Goal: Check status

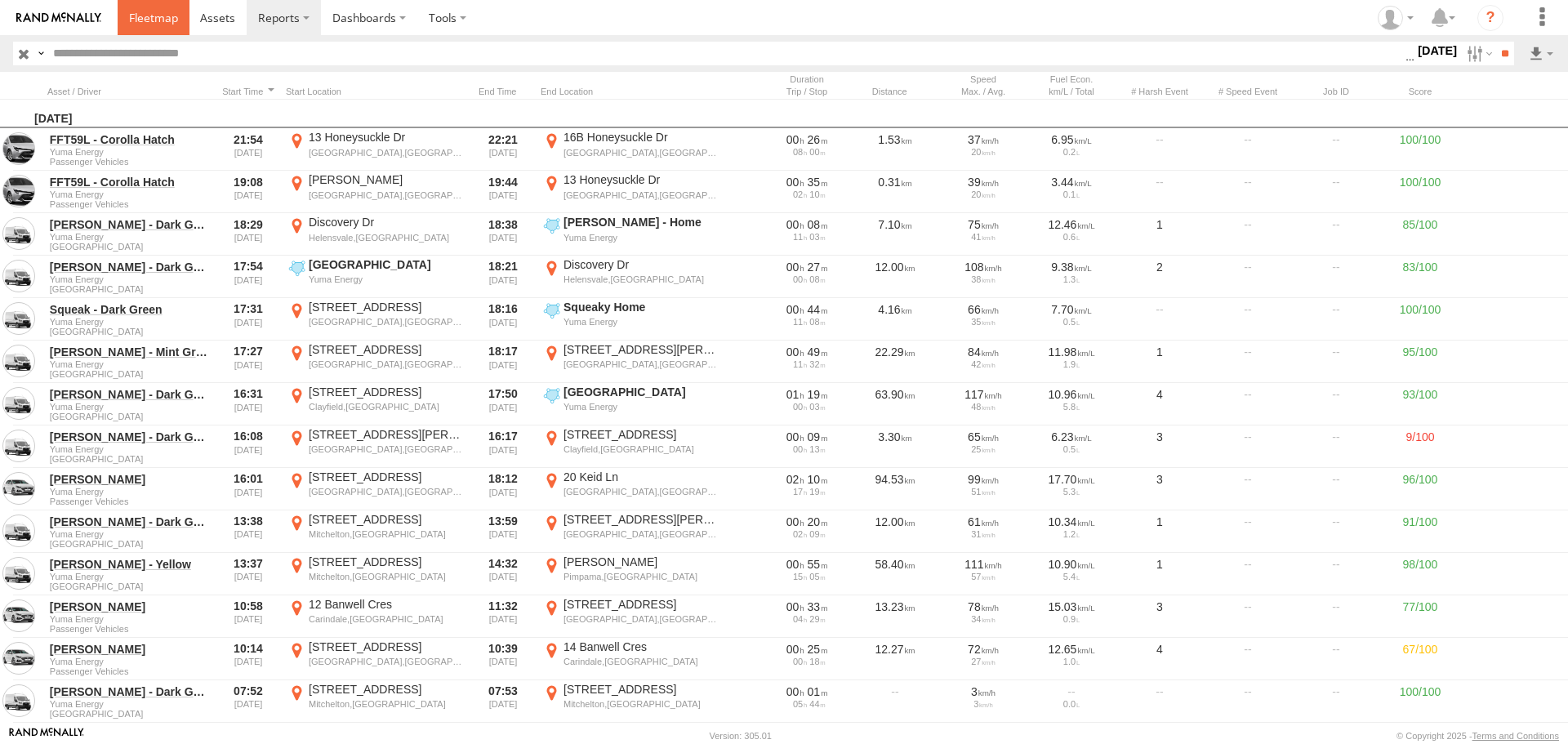
click at [159, 30] on link at bounding box center [154, 17] width 72 height 35
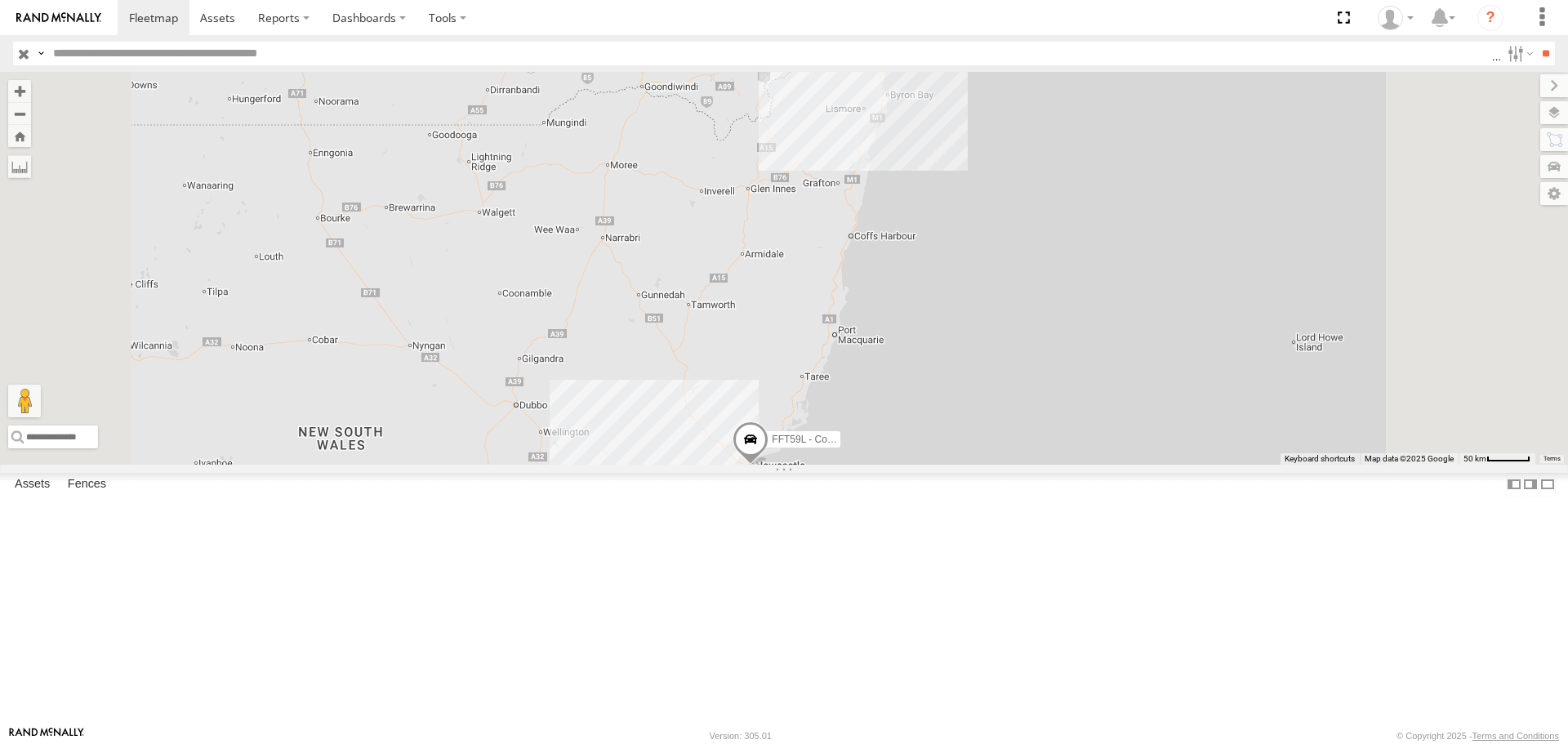
drag, startPoint x: 972, startPoint y: 333, endPoint x: 972, endPoint y: 470, distance: 137.0
click at [972, 464] on div "6 FFT59L - Corolla Hatch 2" at bounding box center [784, 268] width 1568 height 392
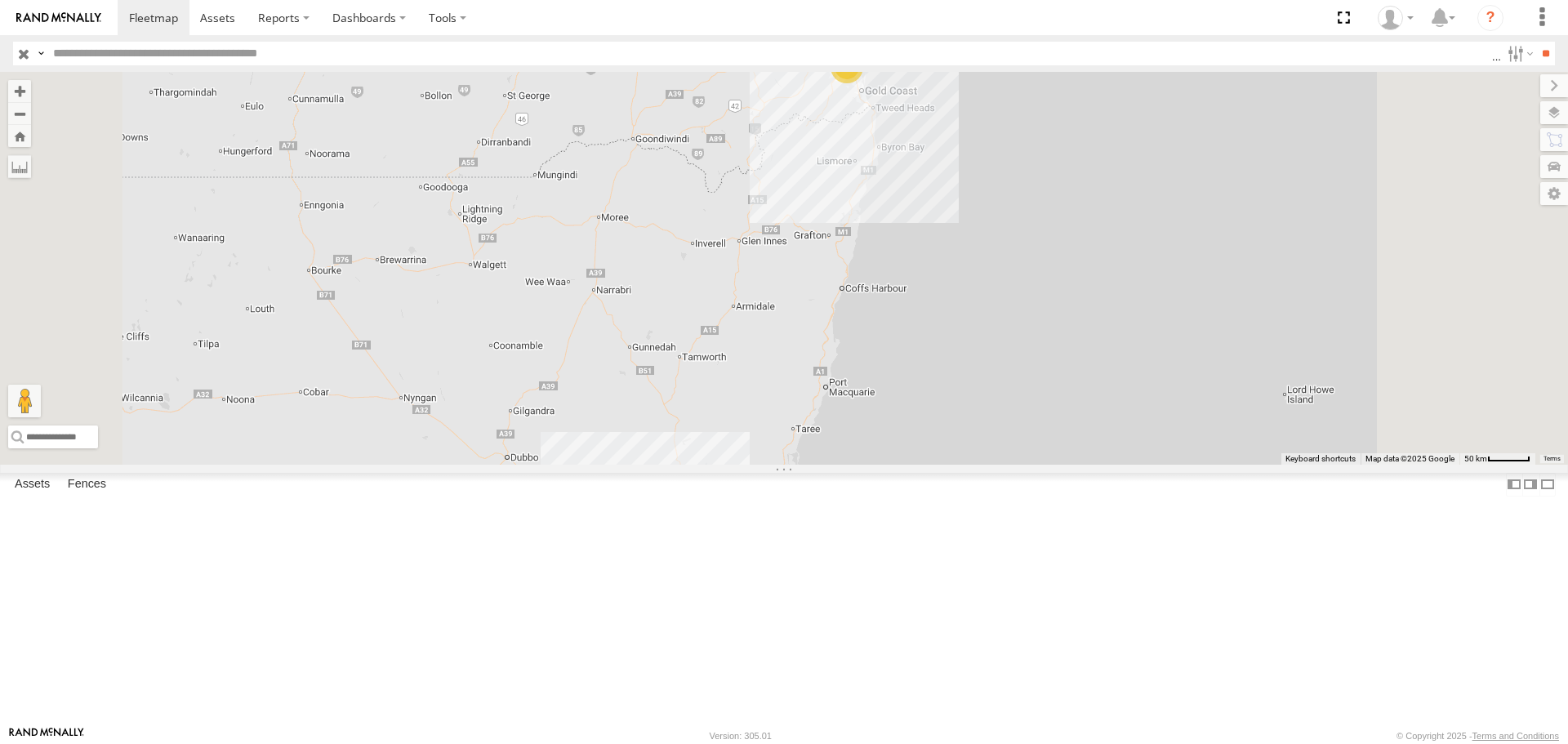
drag, startPoint x: 1058, startPoint y: 294, endPoint x: 1052, endPoint y: 313, distance: 19.9
click at [1052, 313] on div "6 FFT59L - Corolla Hatch 2" at bounding box center [784, 268] width 1568 height 392
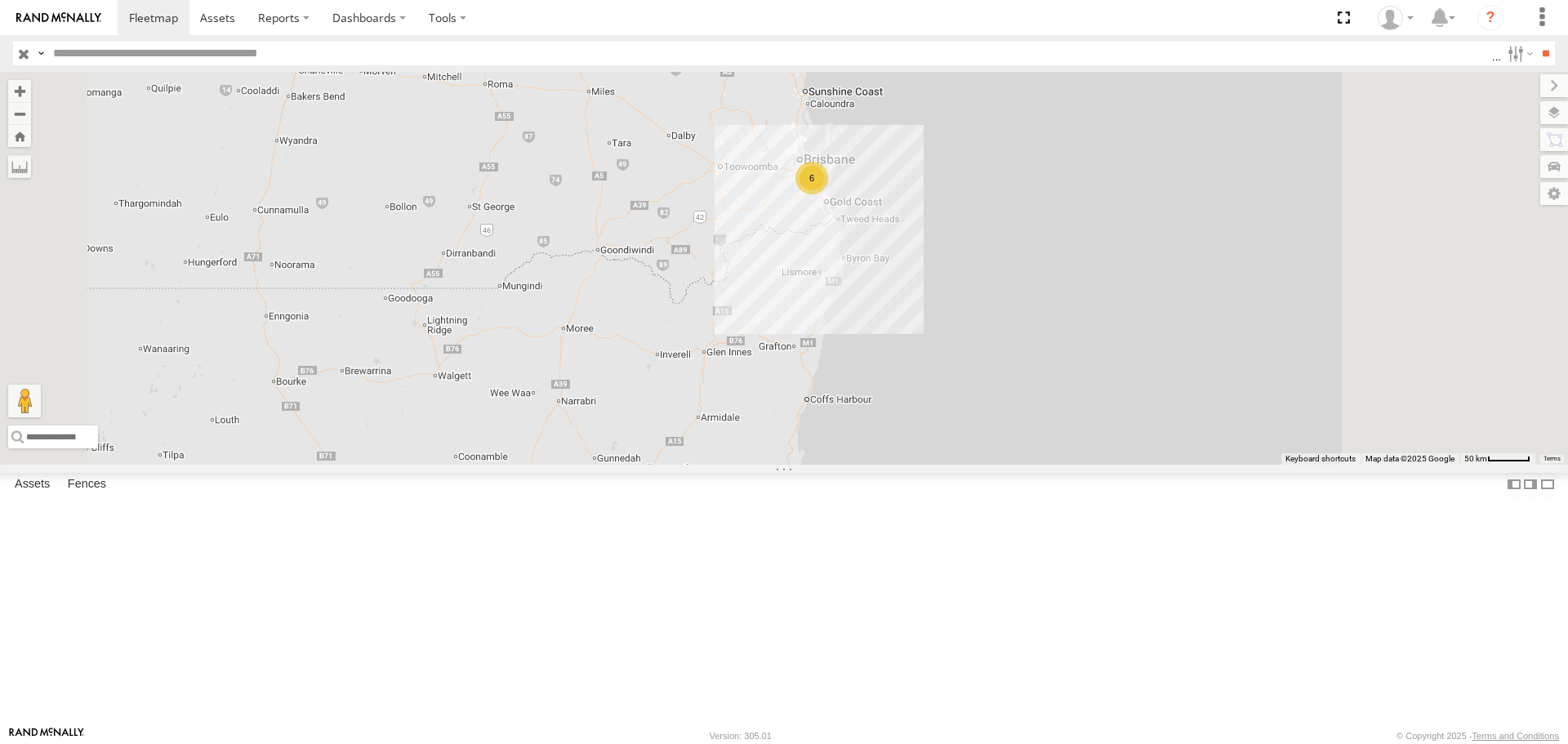
drag, startPoint x: 1051, startPoint y: 244, endPoint x: 1025, endPoint y: 332, distance: 91.8
click at [1025, 332] on div "6 FFT59L - Corolla Hatch 2" at bounding box center [784, 268] width 1568 height 392
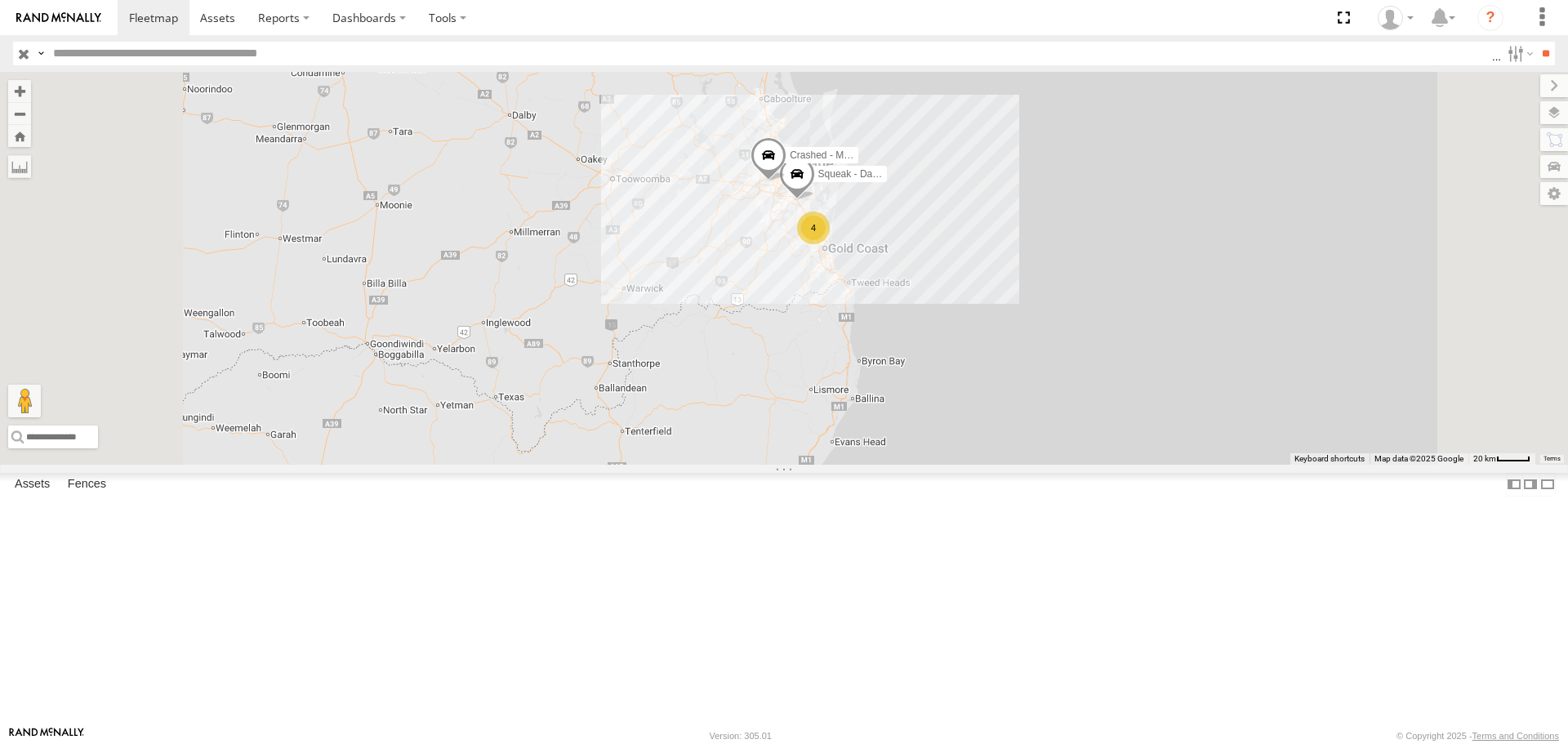
drag, startPoint x: 1075, startPoint y: 309, endPoint x: 1044, endPoint y: 374, distance: 72.0
click at [1044, 374] on div "FFT59L - Corolla Hatch Squeak - Dark Green 4 Crashed - Mint Green" at bounding box center [784, 268] width 1568 height 392
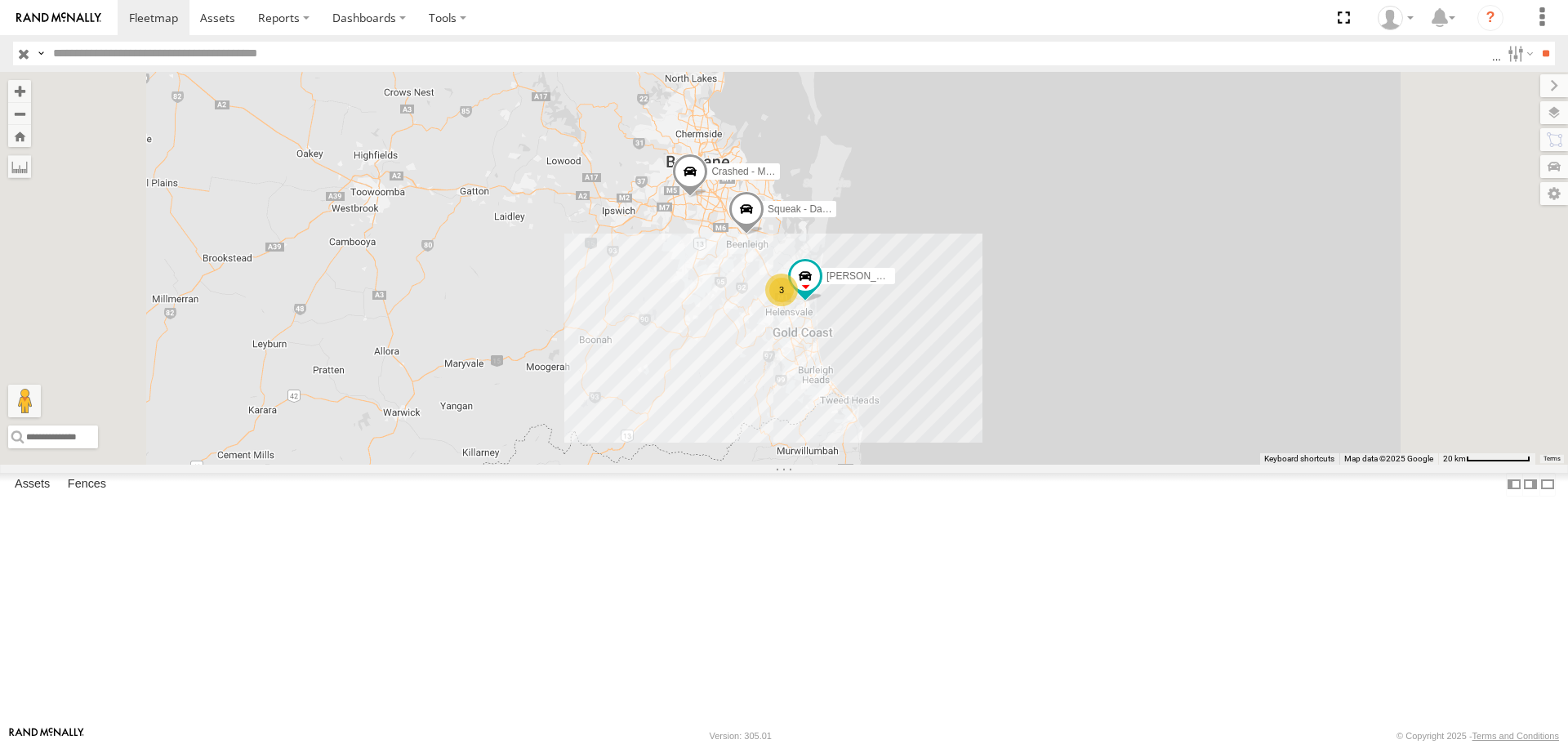
click at [765, 235] on span at bounding box center [747, 213] width 36 height 44
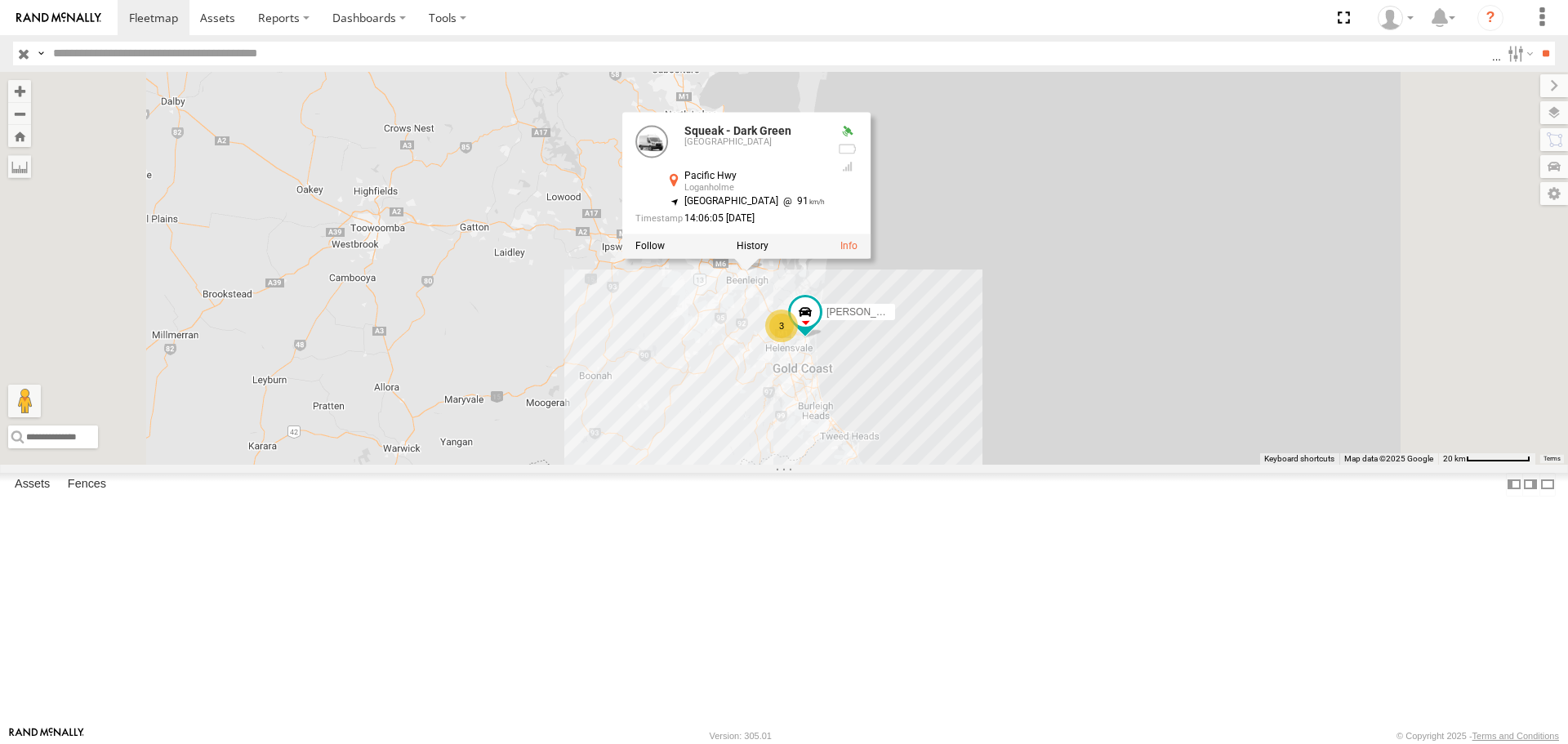
drag, startPoint x: 936, startPoint y: 394, endPoint x: 936, endPoint y: 439, distance: 45.0
click at [936, 439] on div "FFT59L - Corolla Hatch Squeak - Dark Green Crashed - Mint Green 3 Roy - Dark Gr…" at bounding box center [784, 268] width 1568 height 392
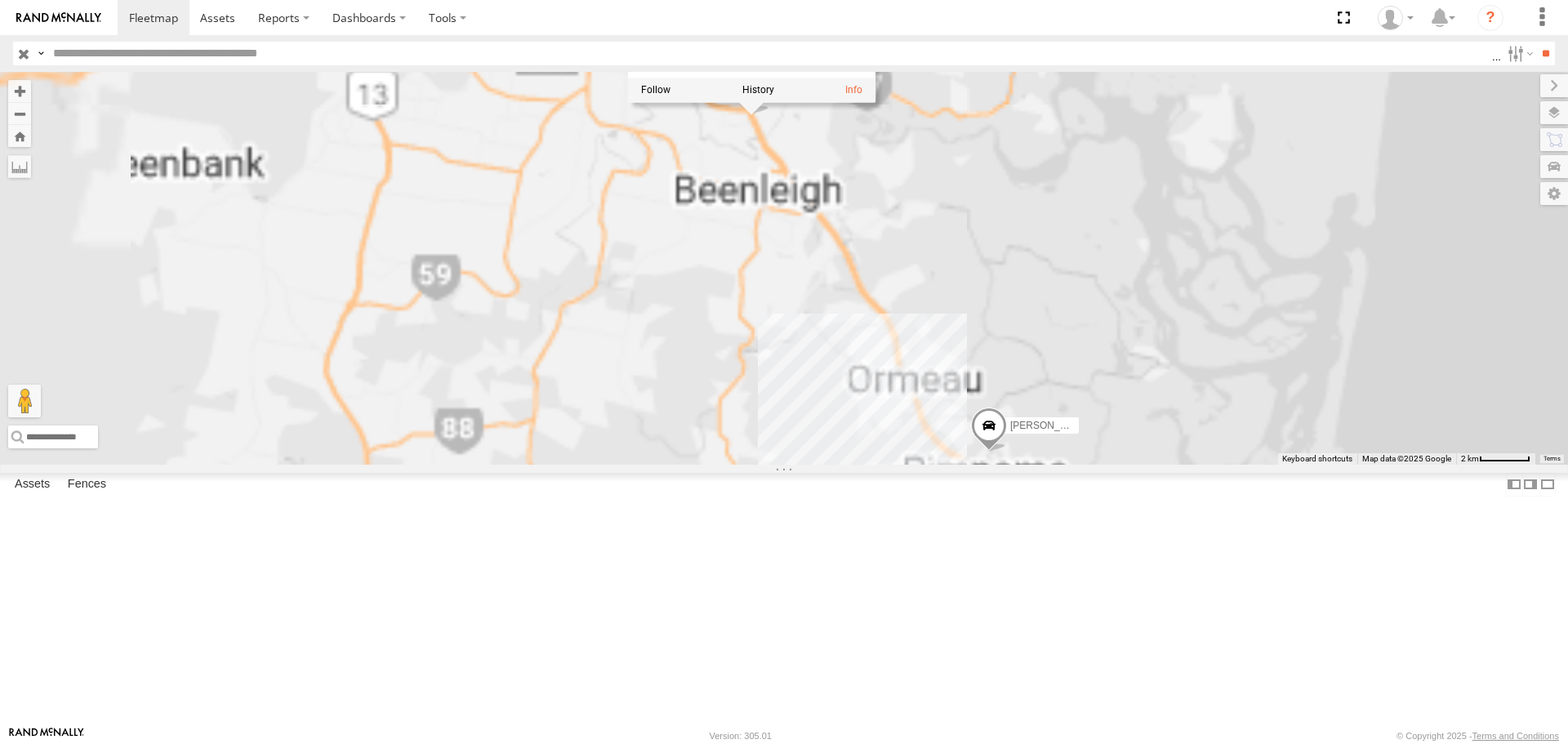
drag, startPoint x: 945, startPoint y: 472, endPoint x: 930, endPoint y: 534, distance: 63.8
click at [930, 464] on div "FFT59L - Corolla Hatch Squeak - Dark Green Crashed - Mint Green Roy - Dark Gree…" at bounding box center [784, 268] width 1568 height 392
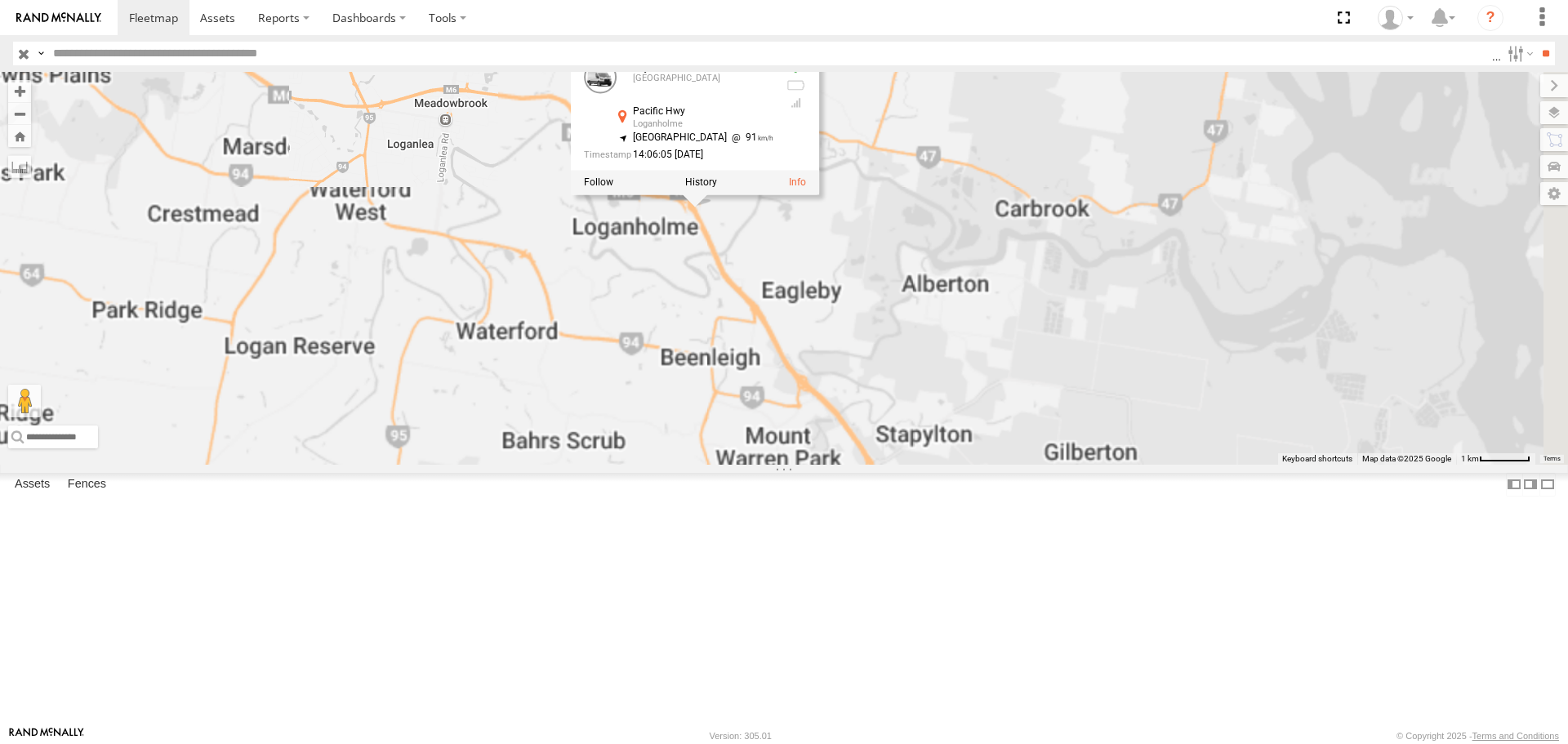
drag, startPoint x: 915, startPoint y: 441, endPoint x: 888, endPoint y: 523, distance: 86.3
click at [890, 464] on div "FFT59L - Corolla Hatch Squeak - Dark Green Crashed - Mint Green Roy - Dark Gree…" at bounding box center [784, 268] width 1568 height 392
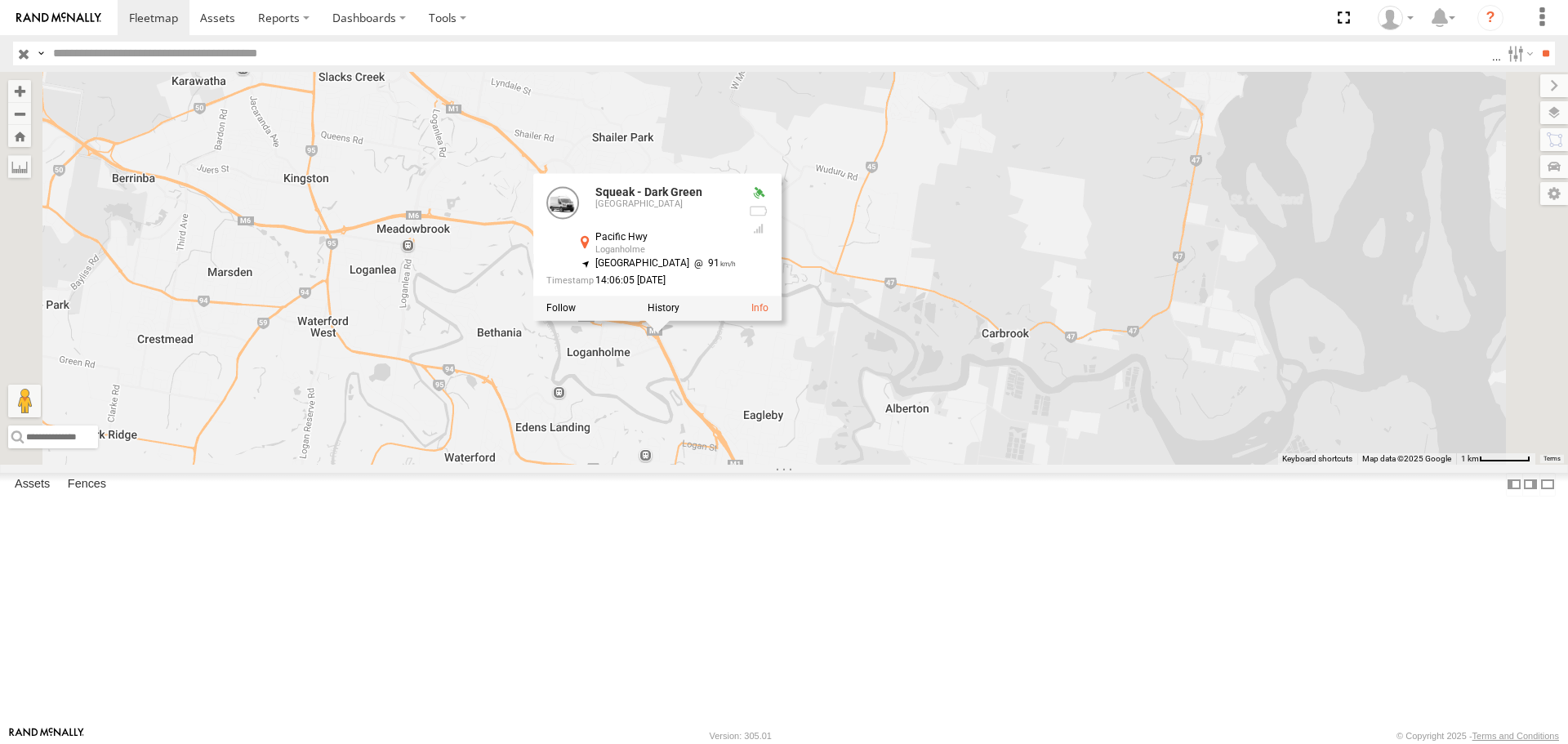
click at [1021, 389] on div "FFT59L - Corolla Hatch Squeak - Dark Green Crashed - Mint Green Roy - Dark Gree…" at bounding box center [784, 268] width 1568 height 392
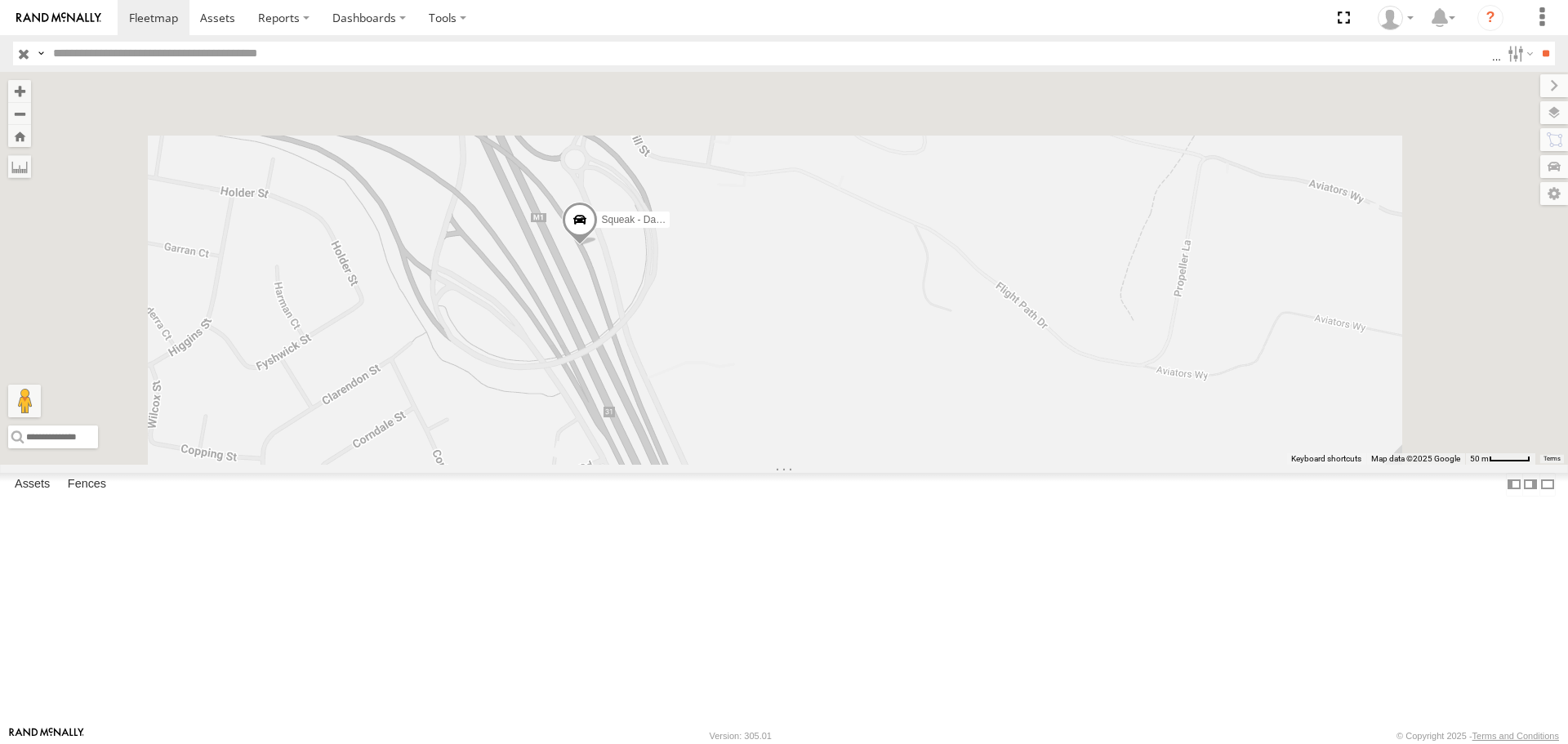
drag, startPoint x: 818, startPoint y: 266, endPoint x: 803, endPoint y: 598, distance: 332.3
click at [803, 464] on div "FFT59L - Corolla Hatch Squeak - Dark Green Crashed - Mint Green Roy - Dark Gree…" at bounding box center [784, 268] width 1568 height 392
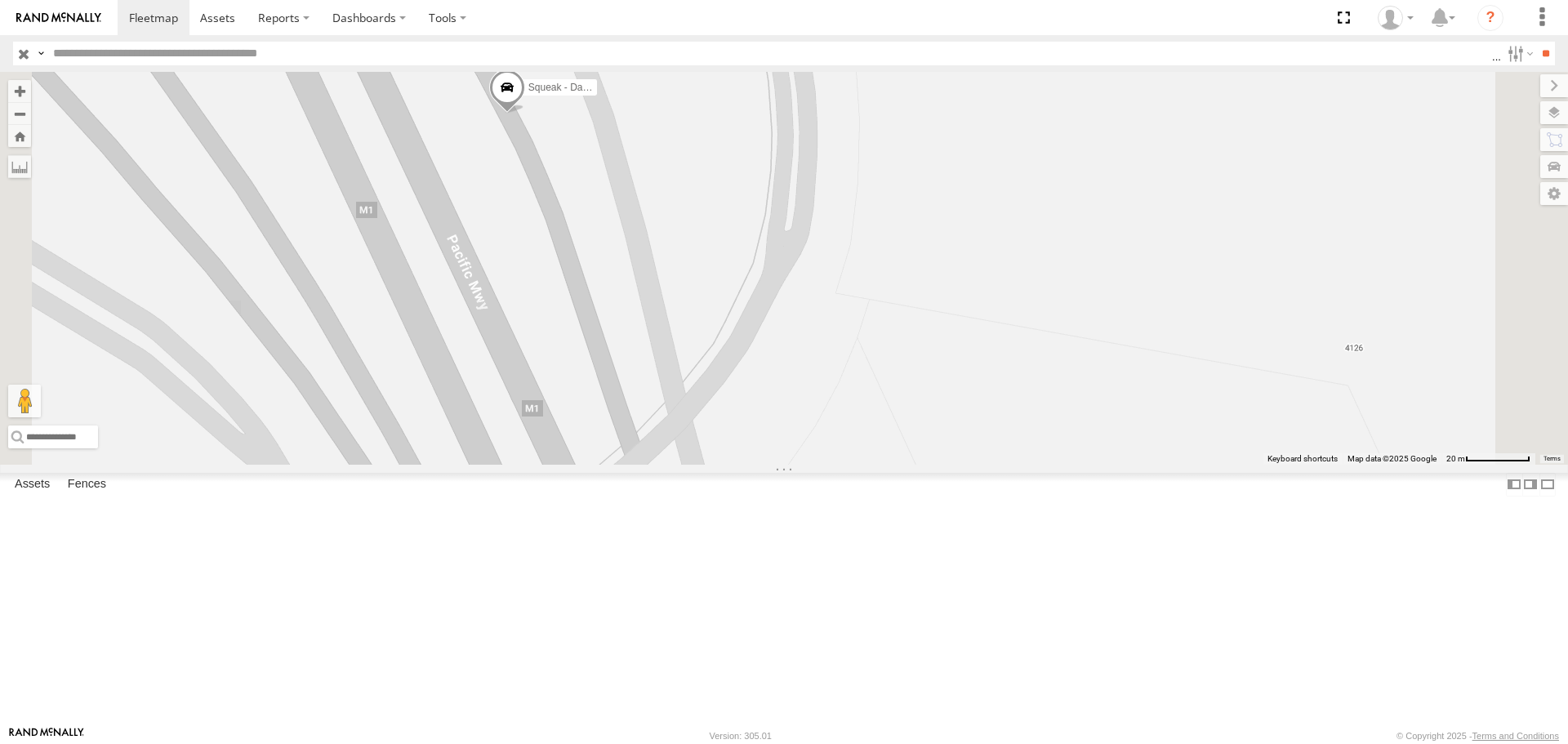
click at [525, 114] on span at bounding box center [507, 91] width 36 height 44
click at [711, 299] on div "FFT59L - Corolla Hatch Squeak - Dark Green Crashed - Mint Green Roy - Dark Gree…" at bounding box center [784, 268] width 1568 height 392
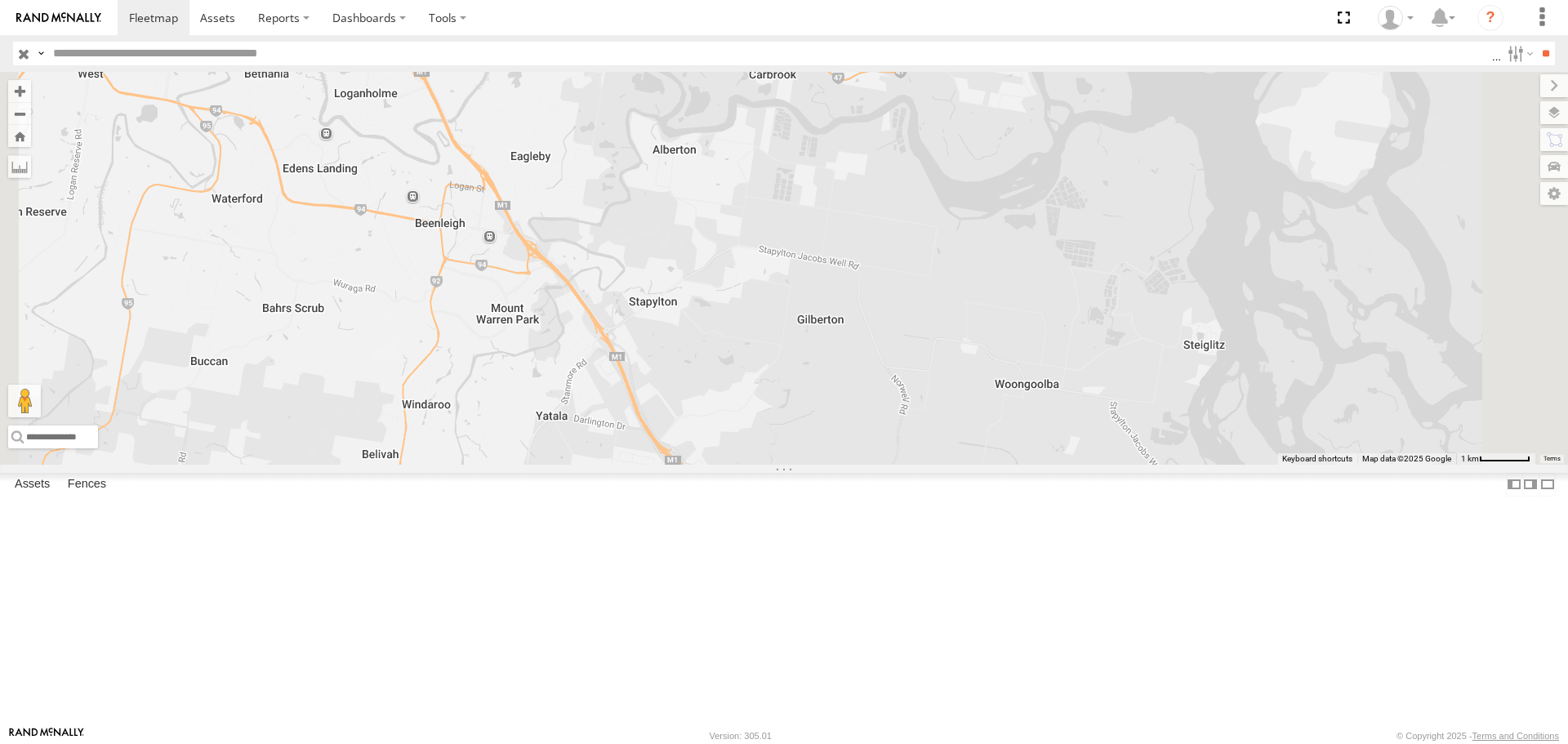
drag, startPoint x: 828, startPoint y: 484, endPoint x: 730, endPoint y: 352, distance: 164.4
click at [730, 352] on div "FFT59L - Corolla Hatch Squeak - Dark Green Crashed - Mint Green Roy - Dark Gree…" at bounding box center [784, 268] width 1568 height 392
